Goal: Navigation & Orientation: Find specific page/section

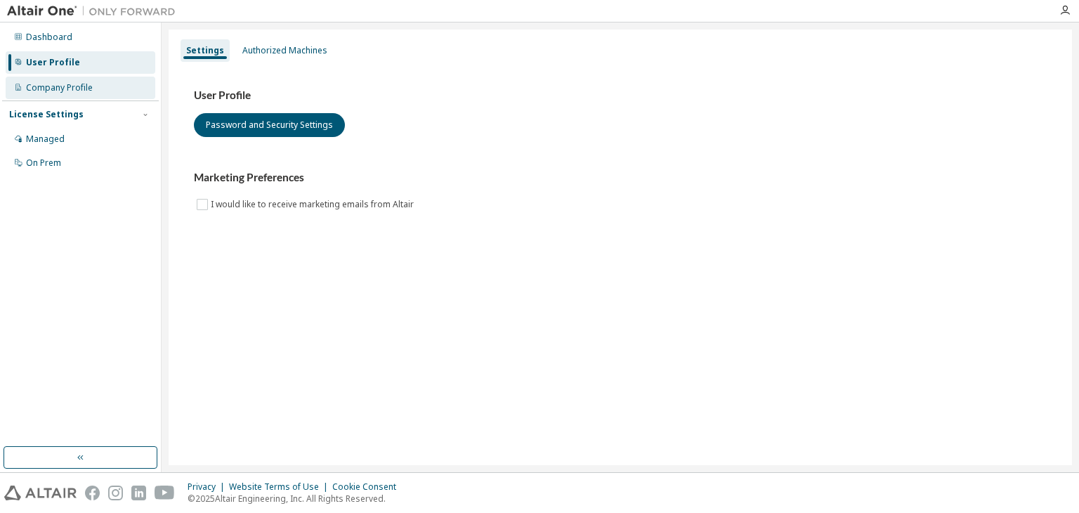
click at [76, 91] on div "Company Profile" at bounding box center [59, 87] width 67 height 11
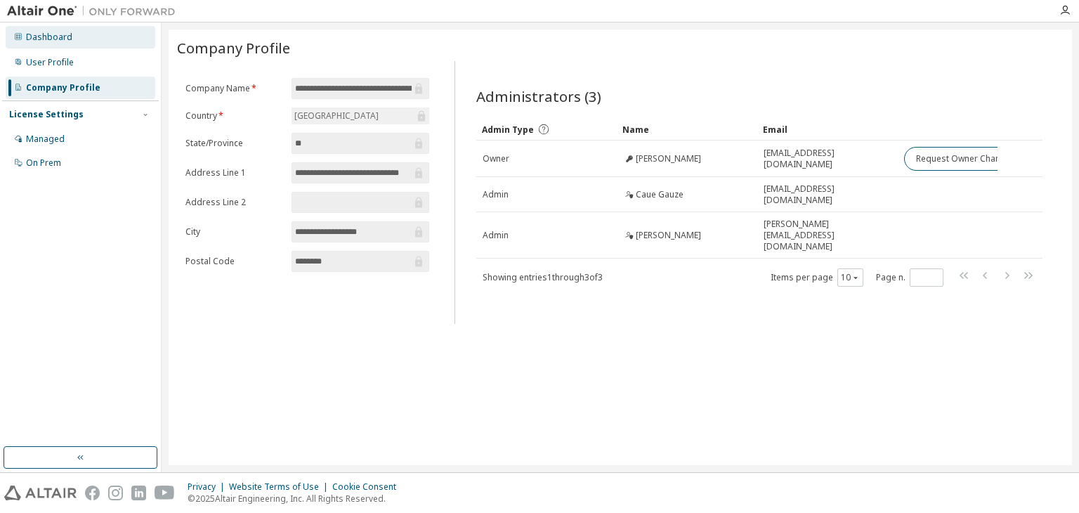
click at [52, 46] on div "Dashboard" at bounding box center [81, 37] width 150 height 22
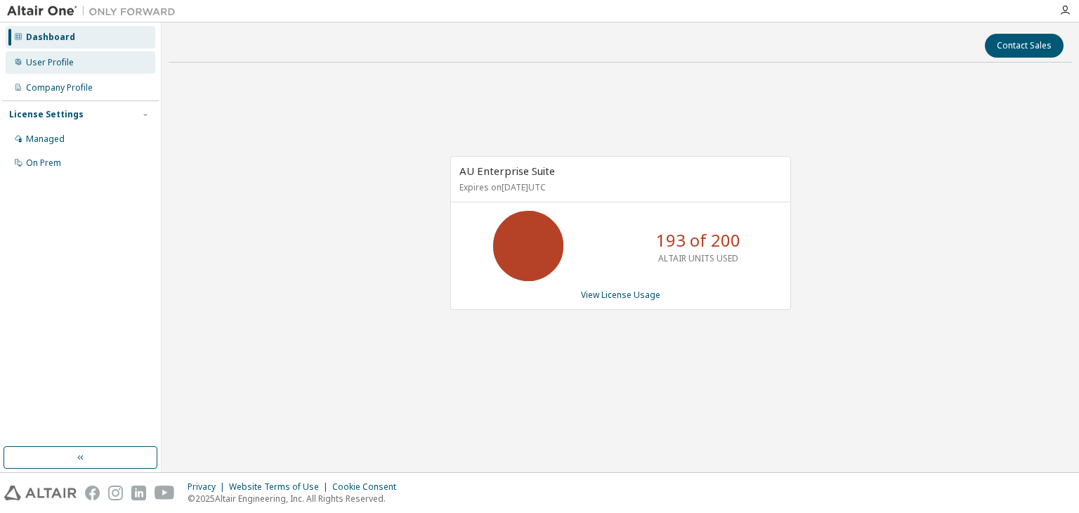
click at [61, 60] on div "User Profile" at bounding box center [50, 62] width 48 height 11
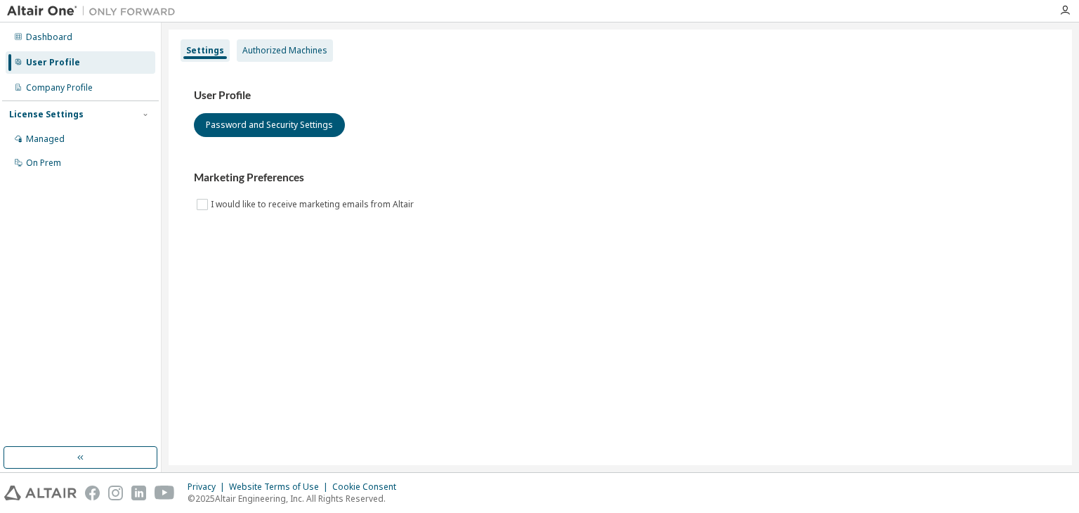
click at [301, 52] on div "Authorized Machines" at bounding box center [284, 50] width 85 height 11
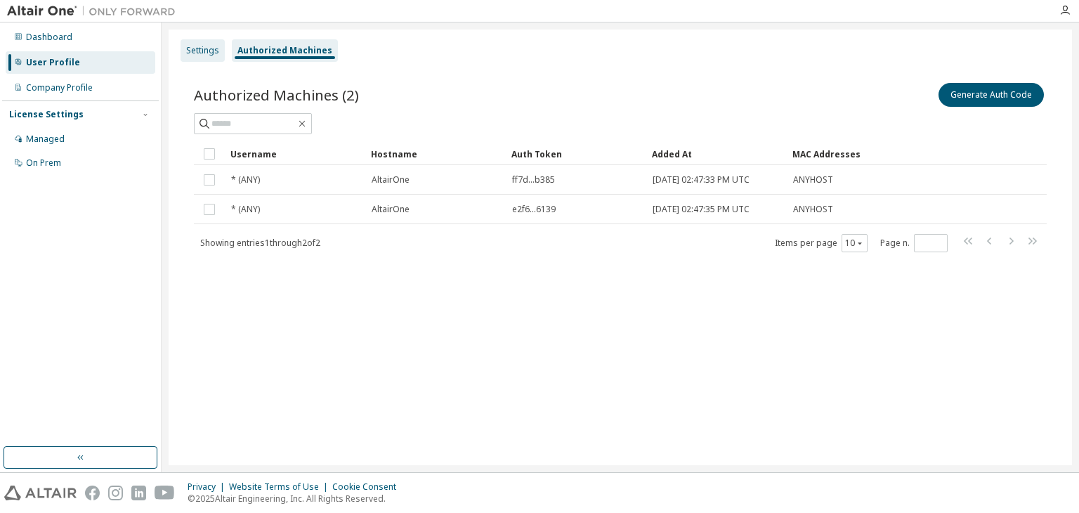
click at [210, 44] on div "Settings" at bounding box center [203, 50] width 44 height 22
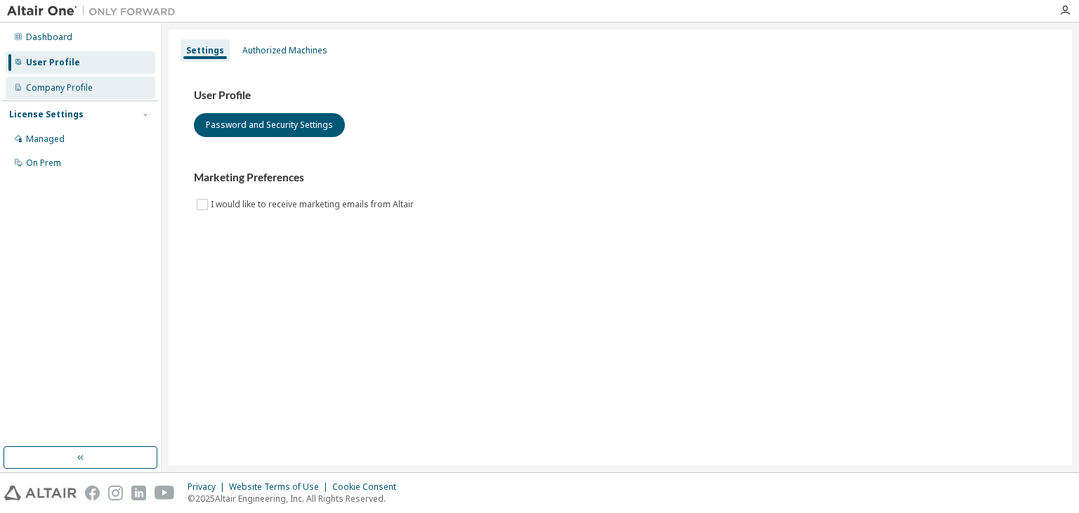
click at [73, 81] on div "Company Profile" at bounding box center [81, 88] width 150 height 22
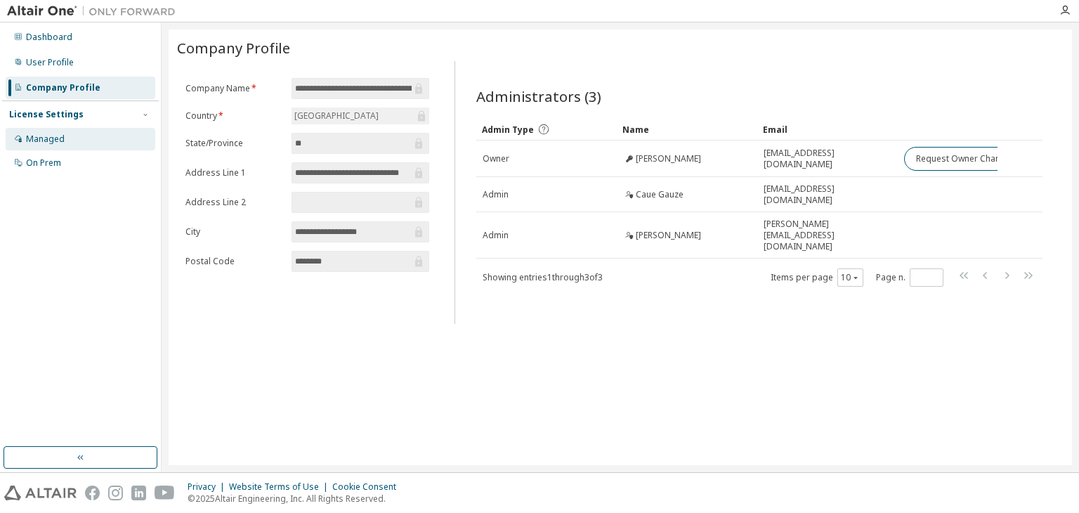
click at [62, 135] on div "Managed" at bounding box center [45, 138] width 39 height 11
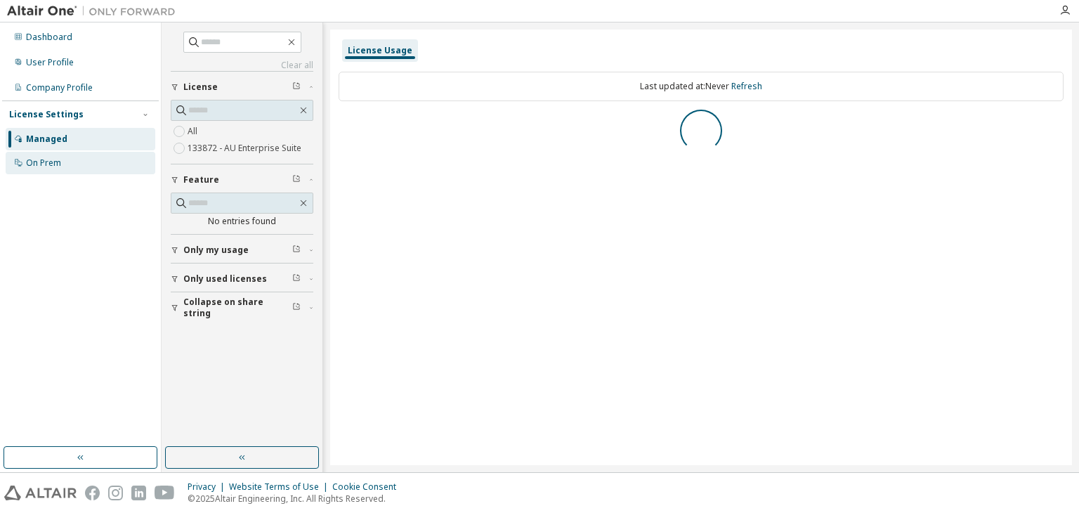
click at [62, 169] on div "On Prem" at bounding box center [81, 163] width 150 height 22
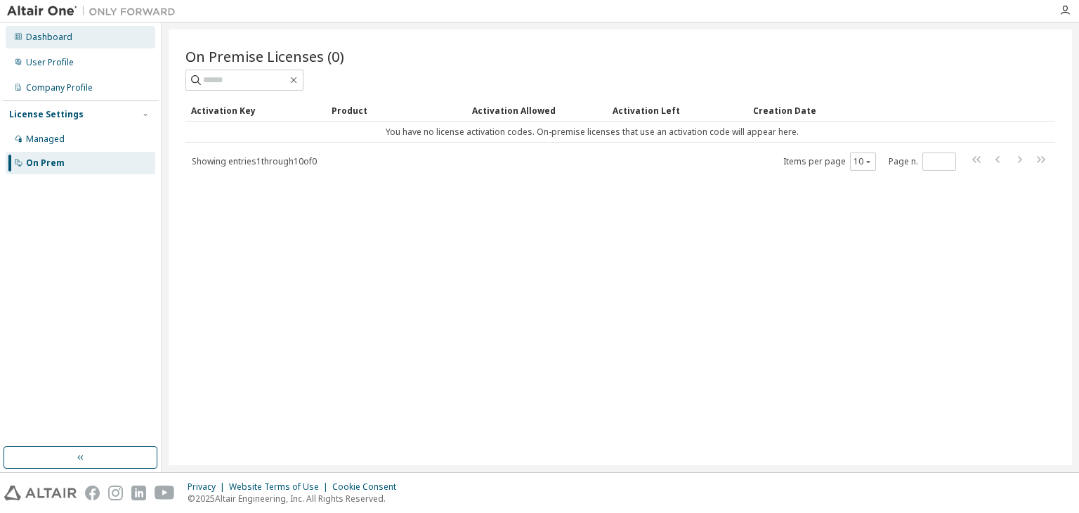
click at [32, 34] on div "Dashboard" at bounding box center [49, 37] width 46 height 11
